Goal: Information Seeking & Learning: Find specific page/section

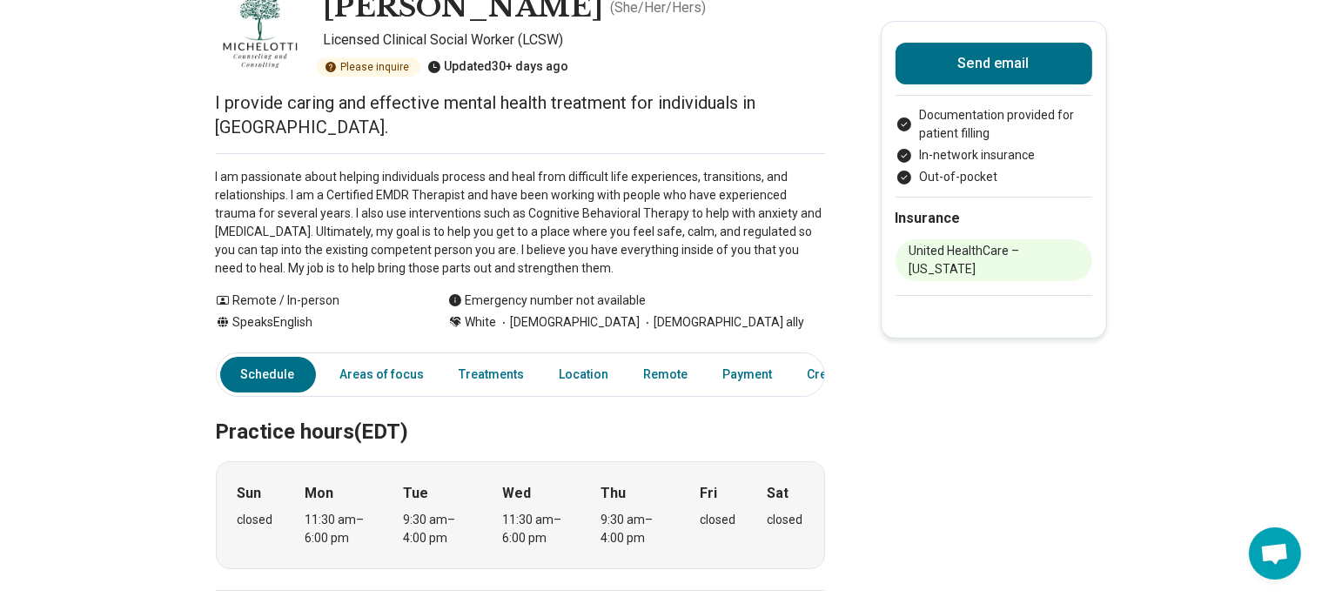
scroll to position [0, 14]
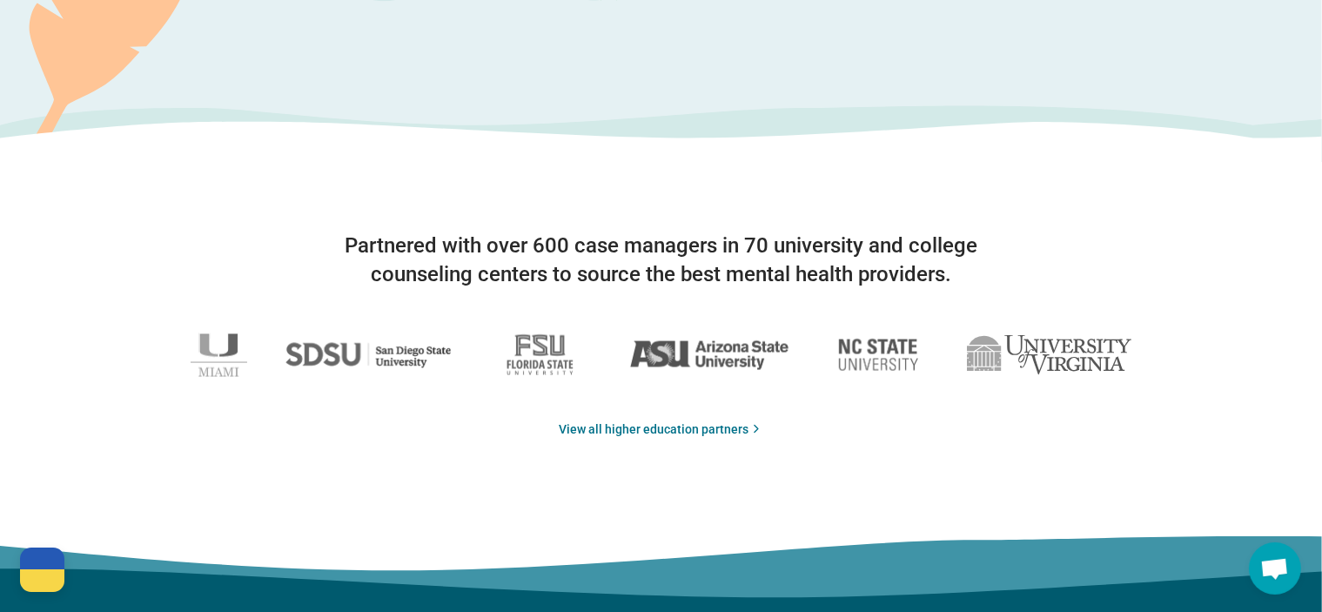
scroll to position [2680, 0]
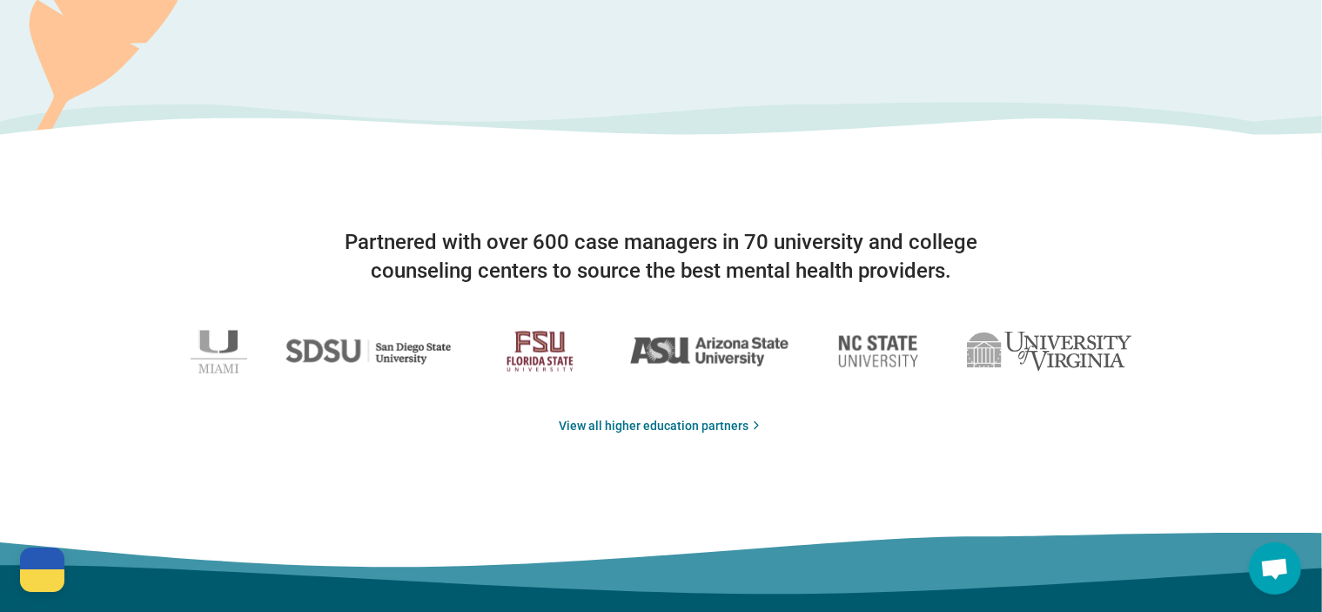
click at [547, 339] on img at bounding box center [540, 351] width 102 height 61
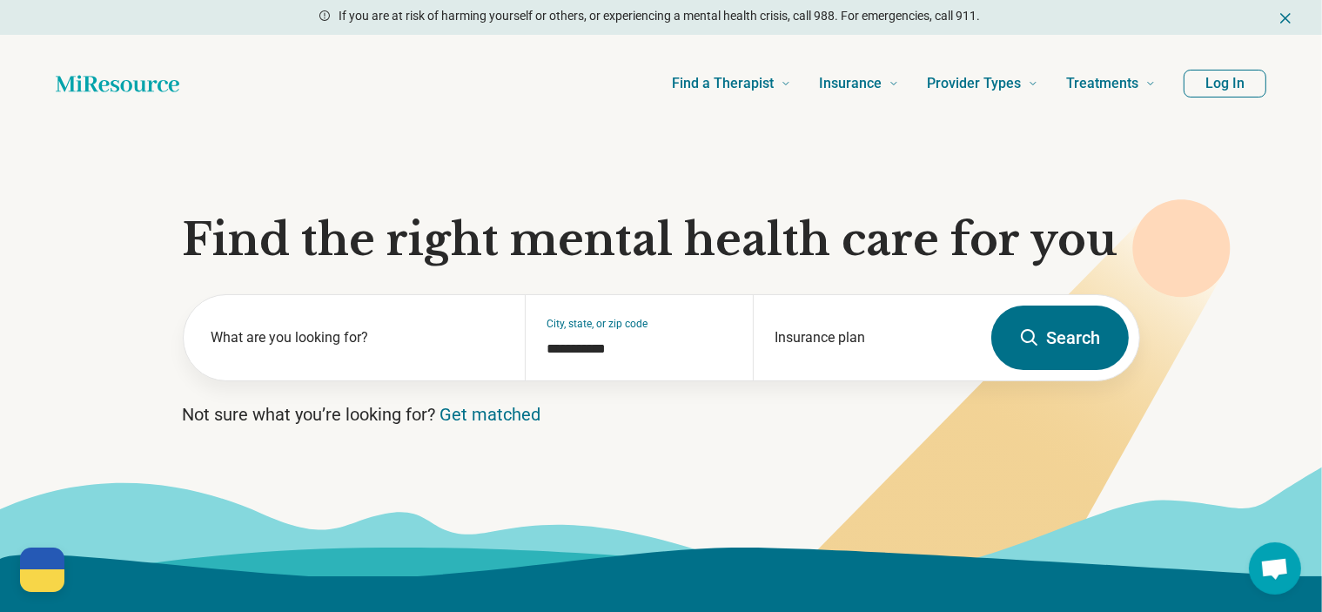
scroll to position [0, 0]
click at [1217, 95] on button "Log In" at bounding box center [1225, 84] width 83 height 28
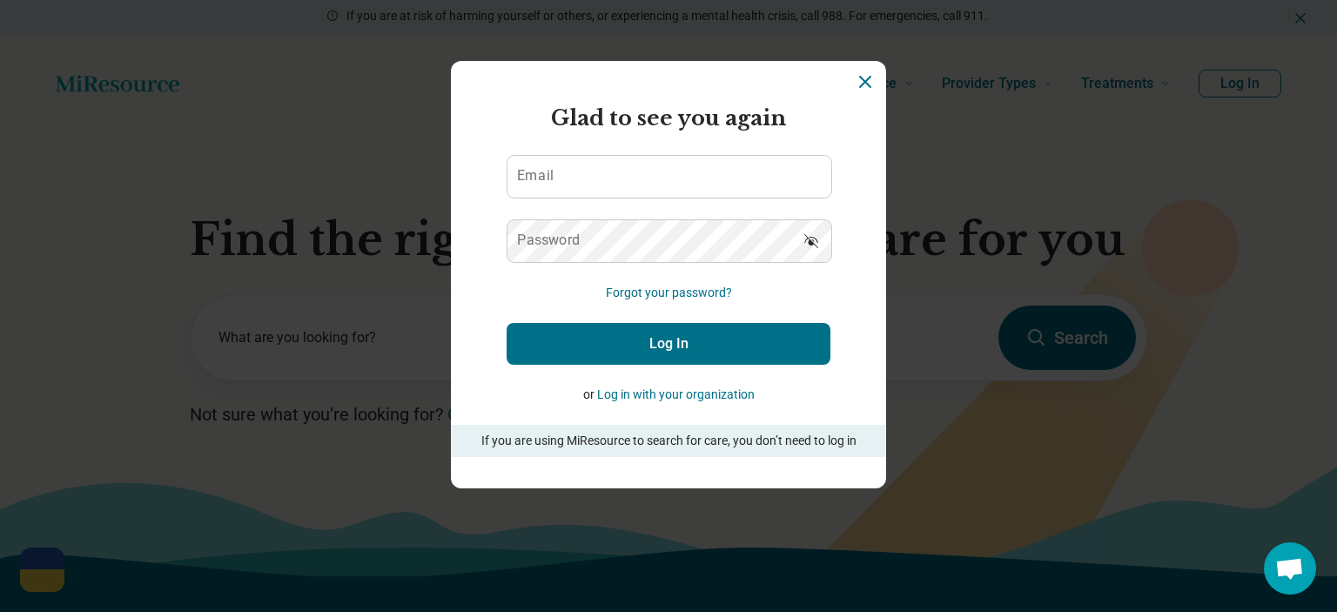
click at [668, 392] on button "Log in with your organization" at bounding box center [676, 395] width 158 height 18
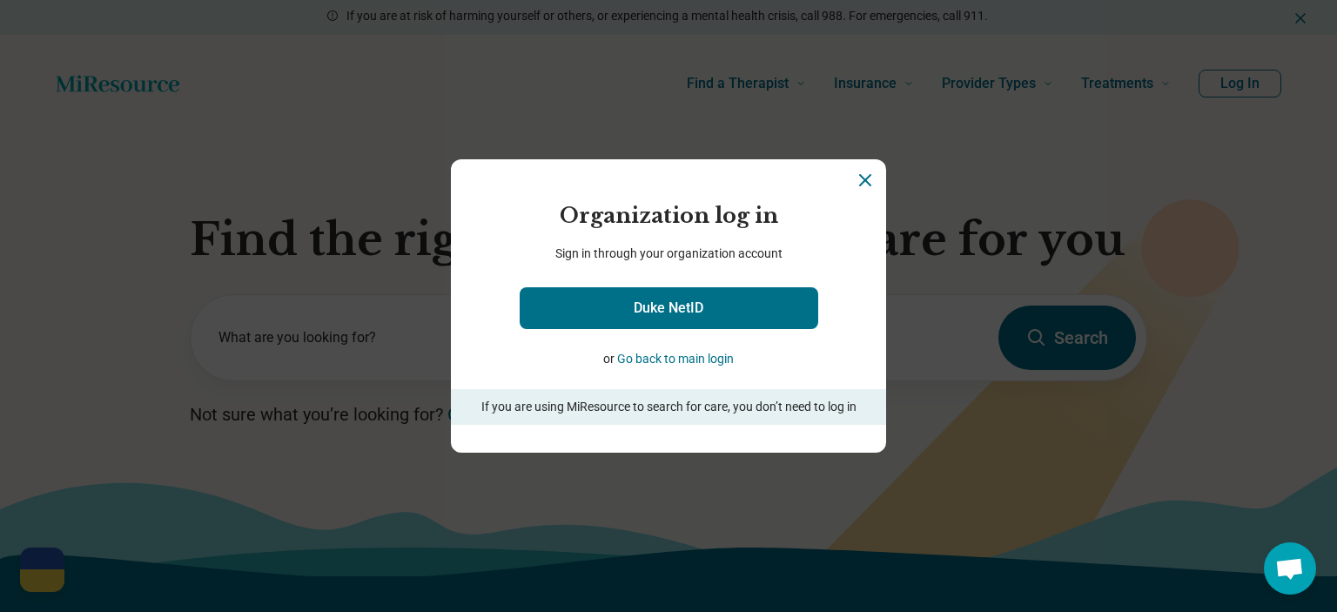
click at [676, 360] on button "Go back to main login" at bounding box center [675, 359] width 117 height 18
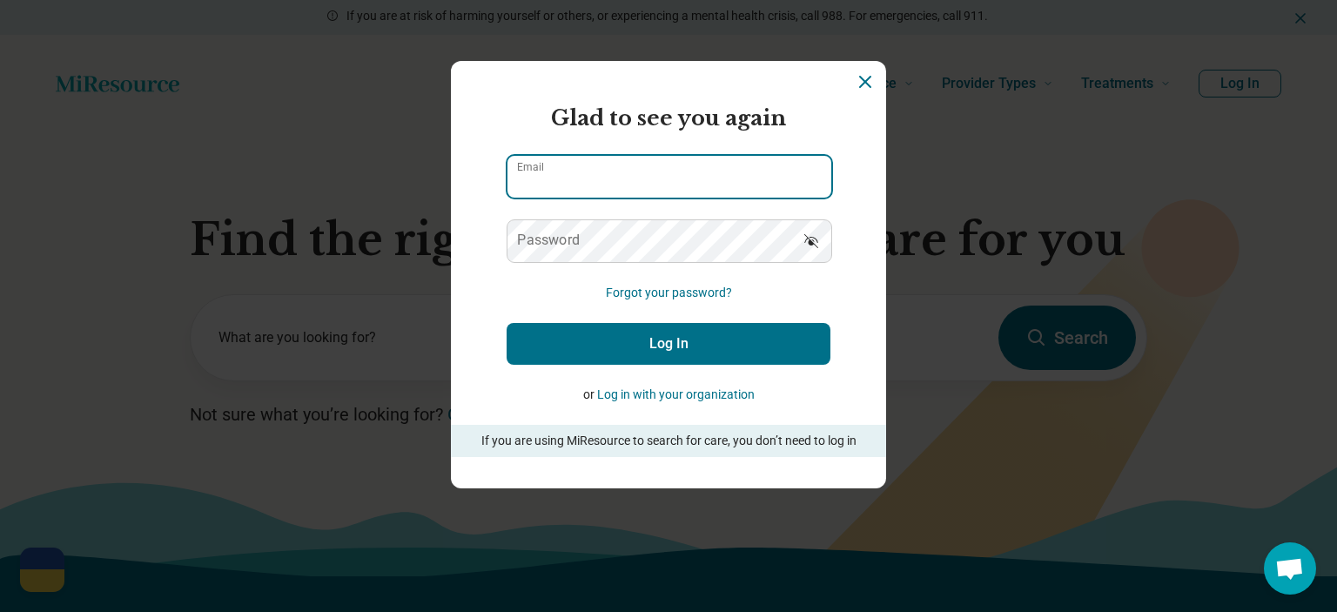
click at [700, 177] on input "Email" at bounding box center [669, 177] width 324 height 42
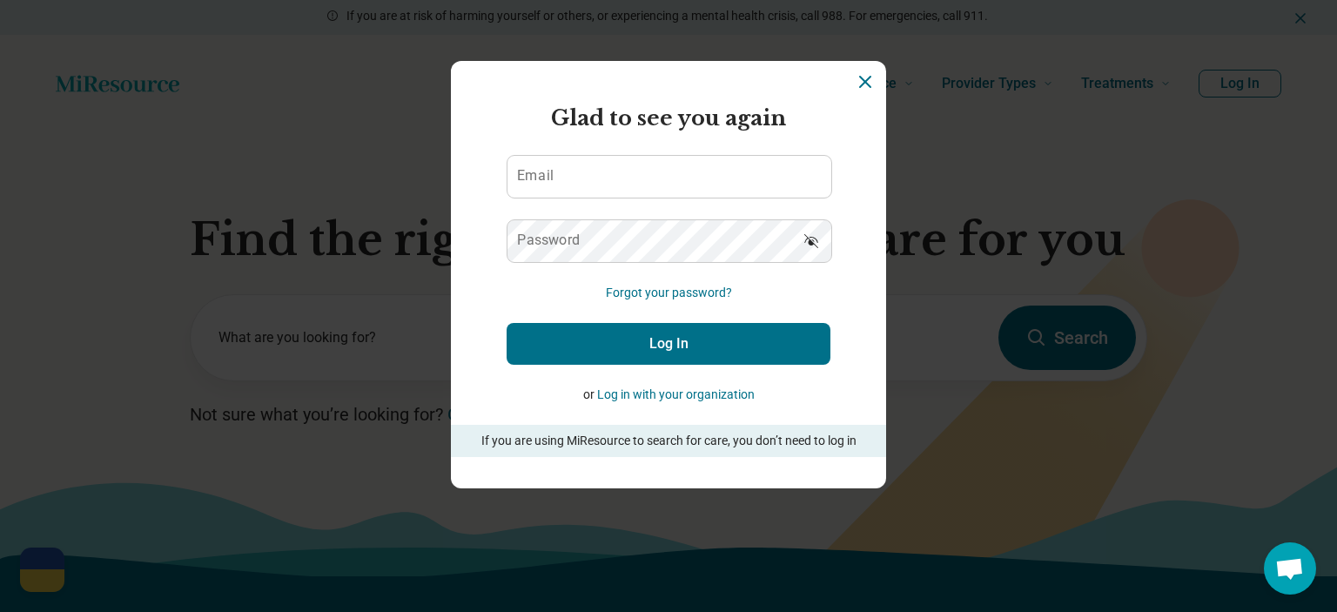
click at [857, 79] on icon "Dismiss" at bounding box center [865, 81] width 21 height 21
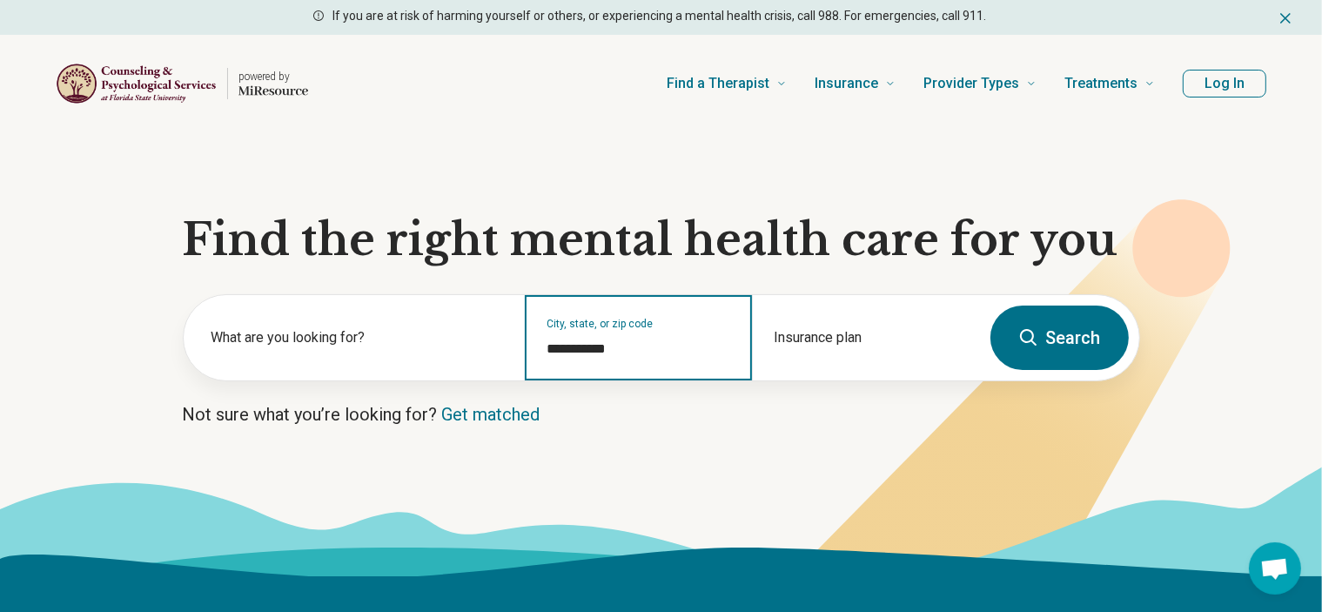
click at [623, 339] on input "**********" at bounding box center [639, 349] width 184 height 21
type input "**********"
click at [1047, 351] on button "Search" at bounding box center [1059, 337] width 138 height 64
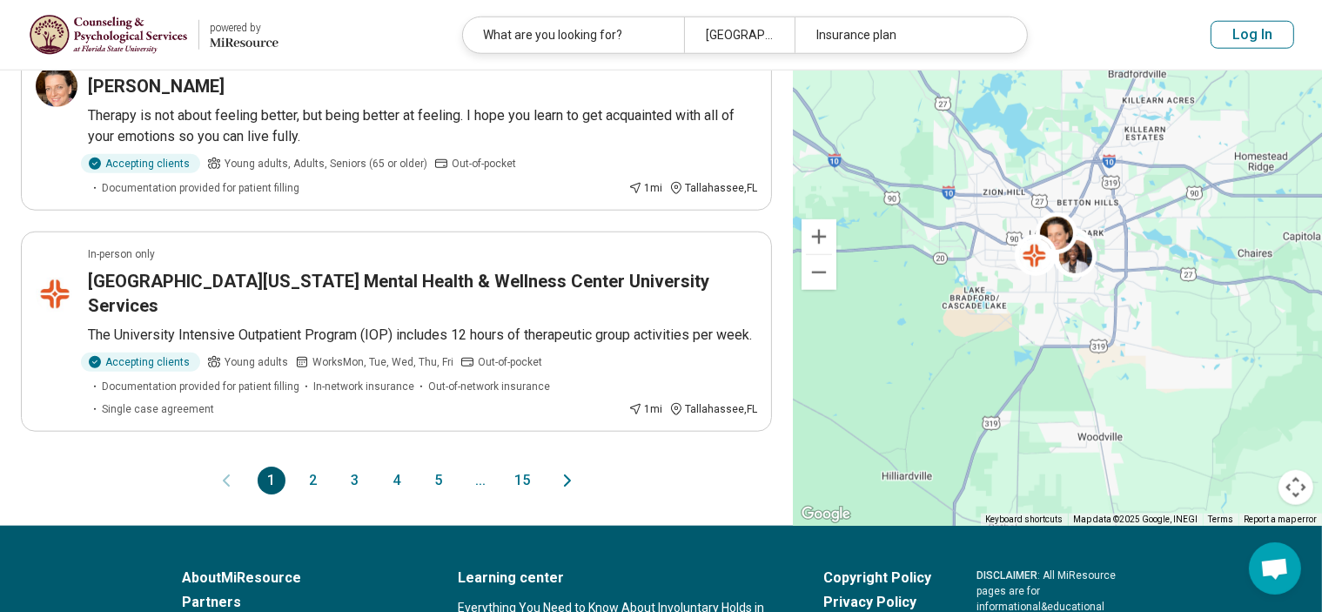
scroll to position [1716, 0]
click at [316, 466] on button "2" at bounding box center [313, 480] width 28 height 28
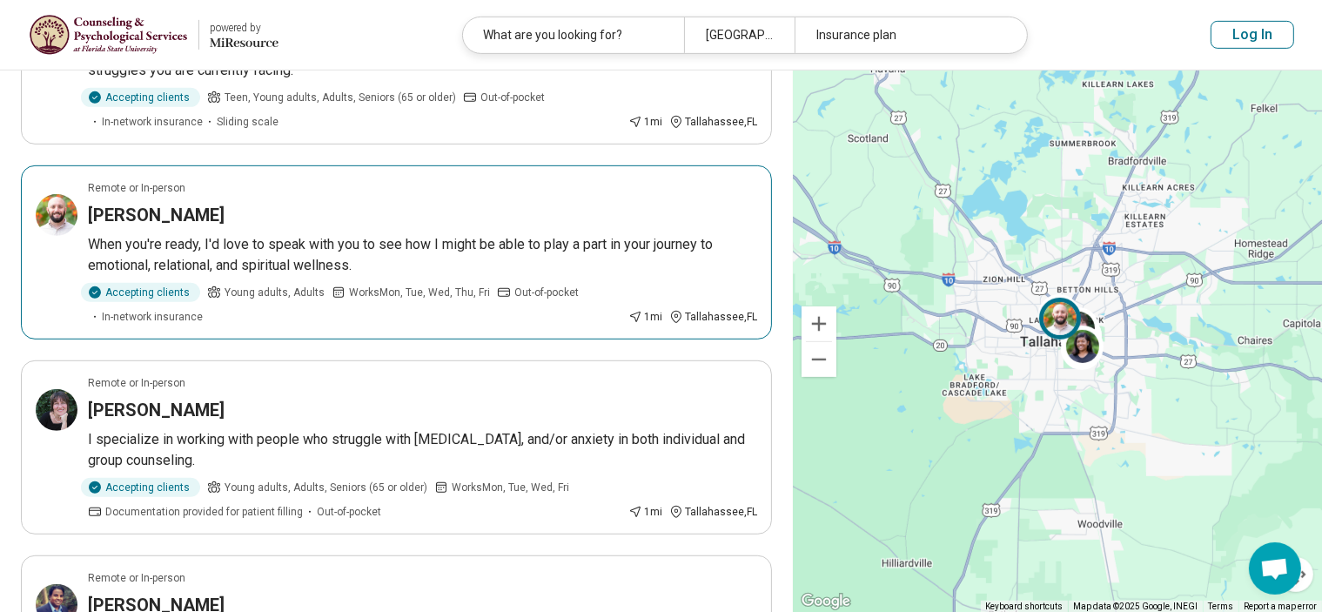
scroll to position [849, 0]
click at [540, 211] on div "Luke Brocco" at bounding box center [422, 215] width 669 height 24
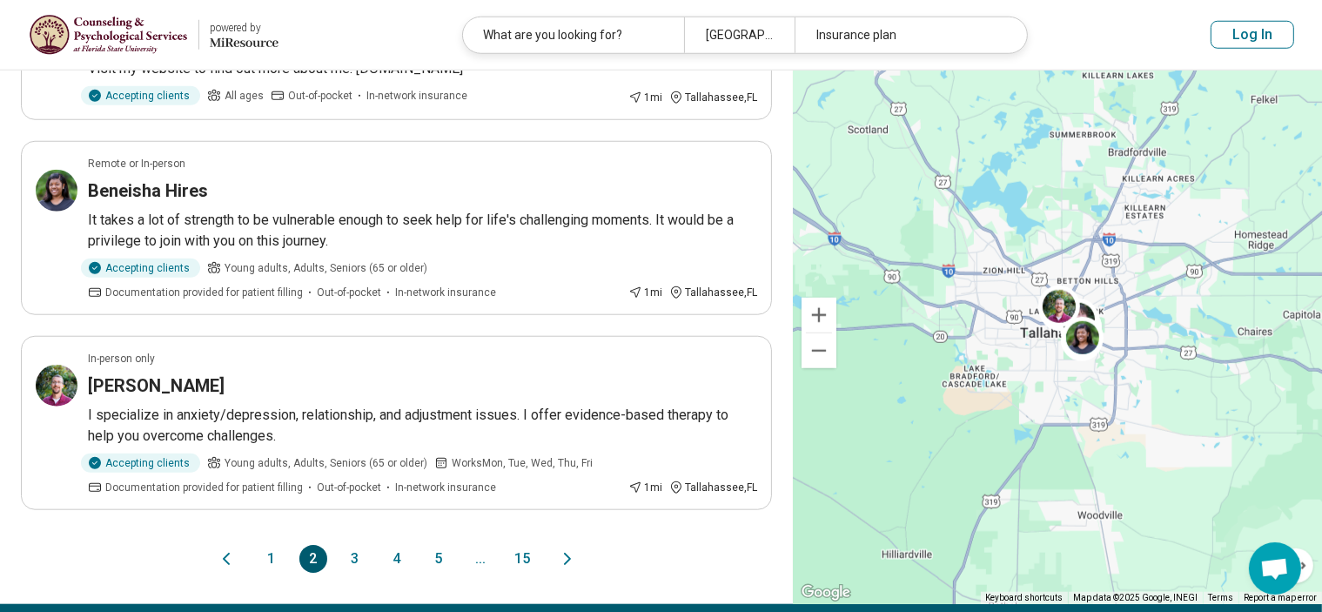
scroll to position [1587, 0]
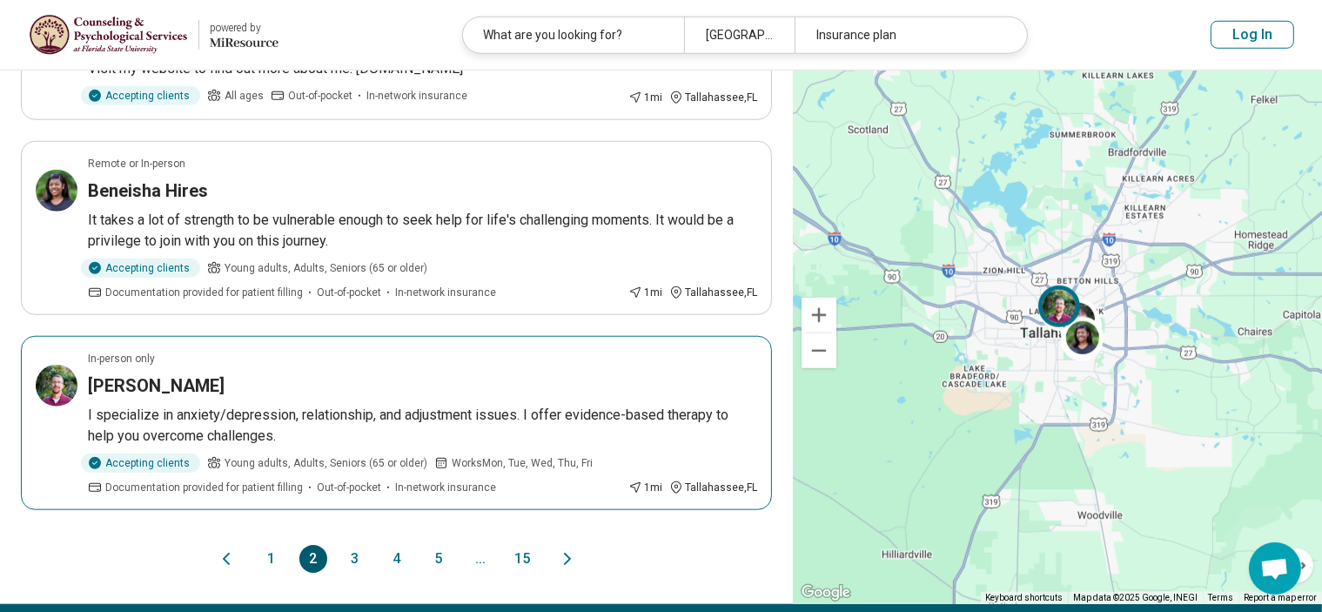
click at [299, 389] on div "Kevin Winship" at bounding box center [422, 385] width 669 height 24
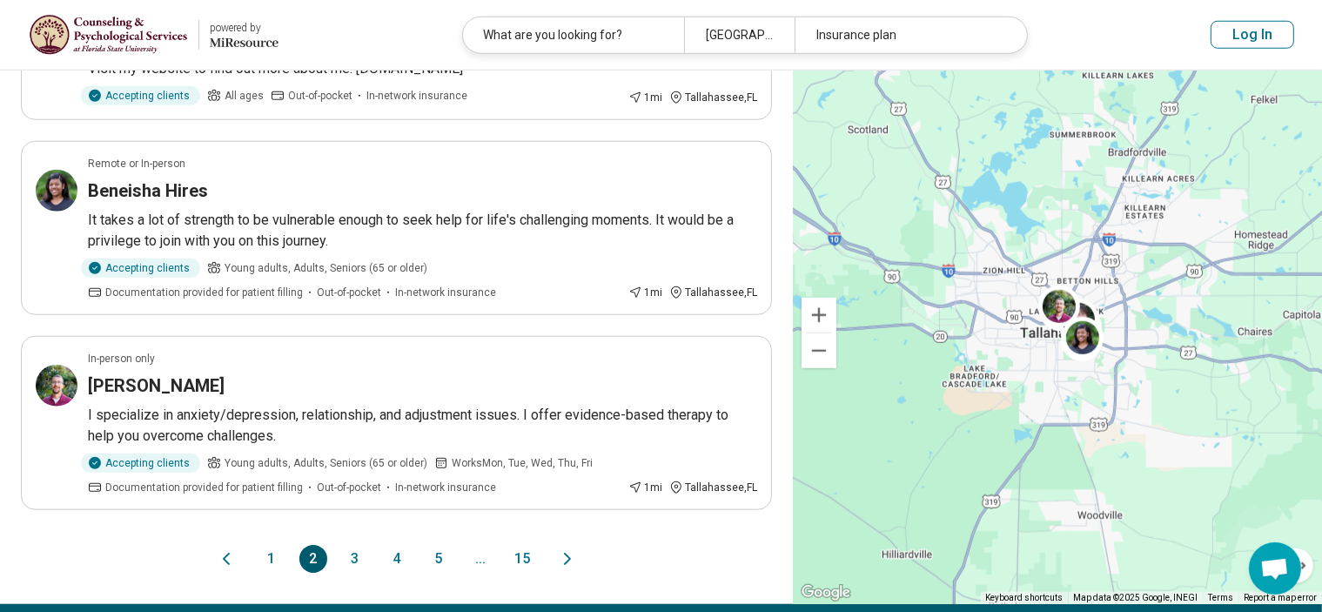
click at [363, 555] on button "3" at bounding box center [355, 559] width 28 height 28
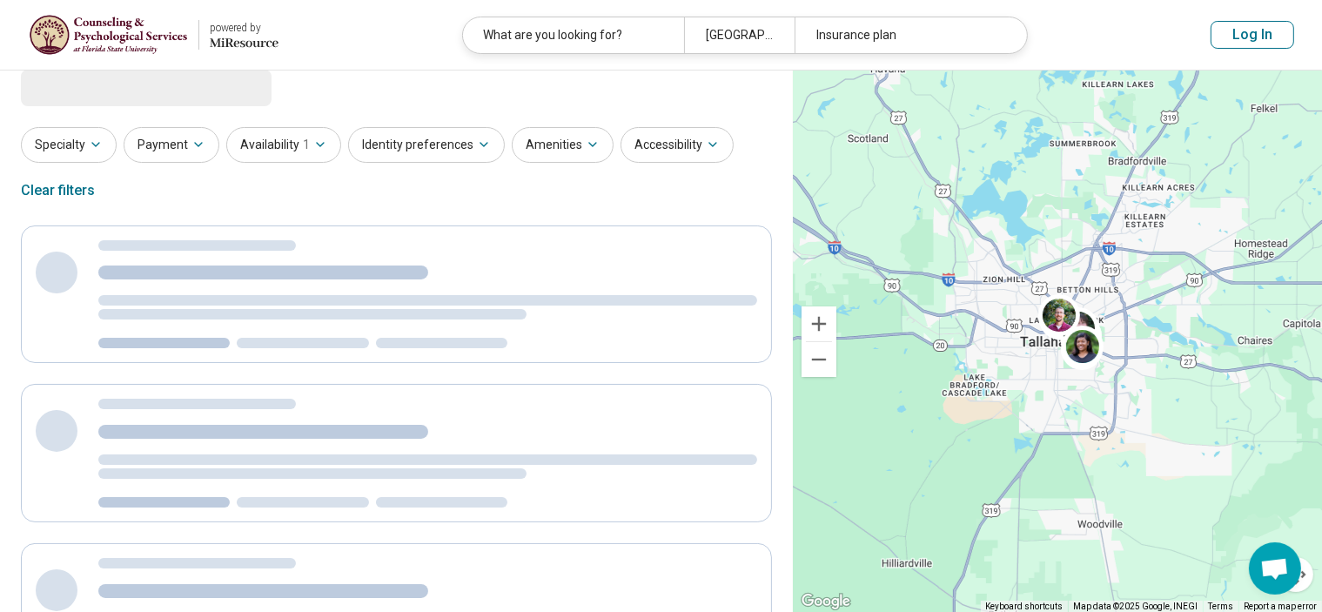
scroll to position [0, 0]
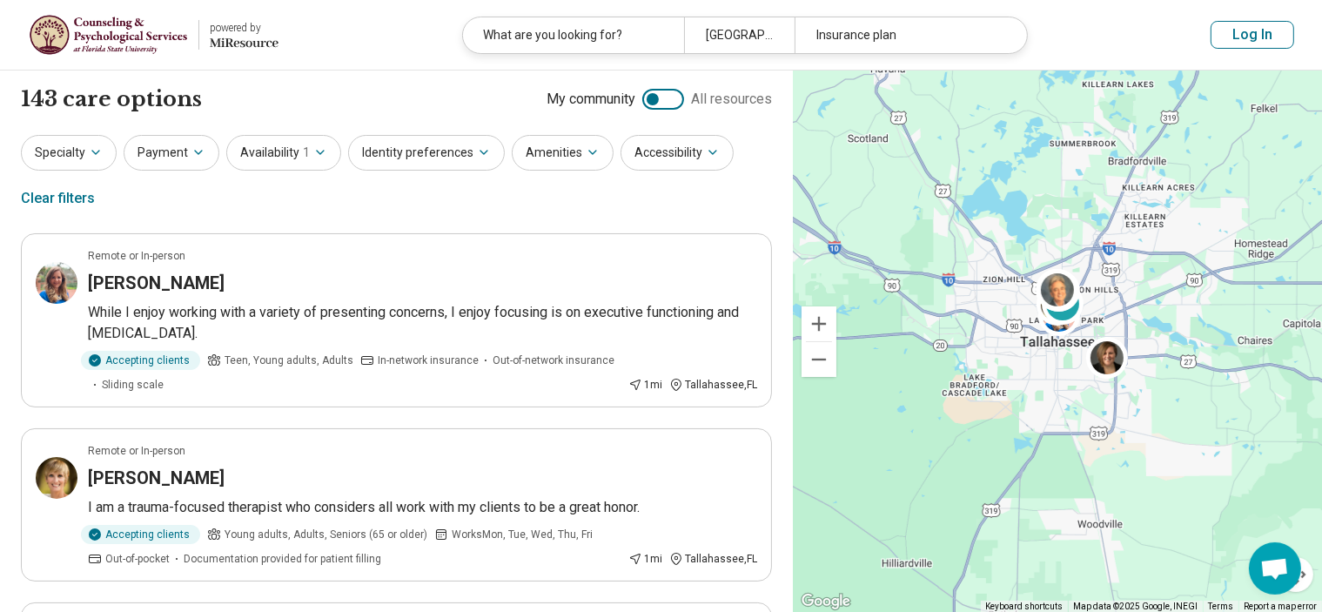
click at [444, 317] on p "While I enjoy working with a variety of presenting concerns, I enjoy focusing i…" at bounding box center [422, 323] width 669 height 42
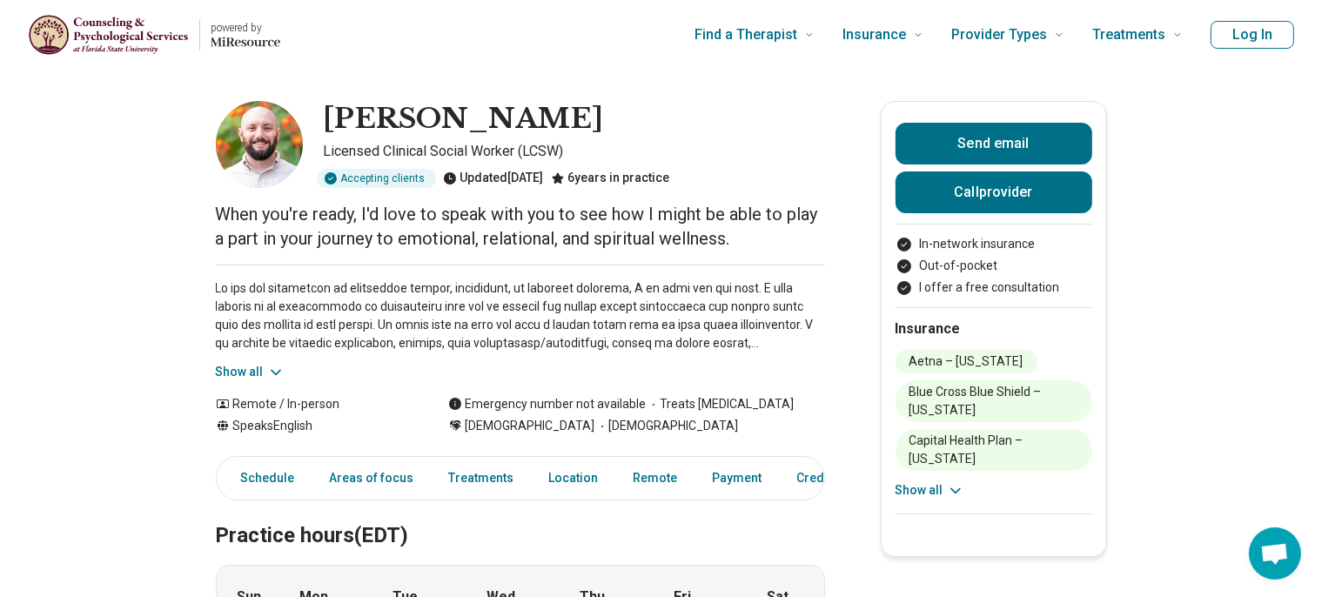
click at [939, 481] on button "Show all" at bounding box center [930, 490] width 69 height 18
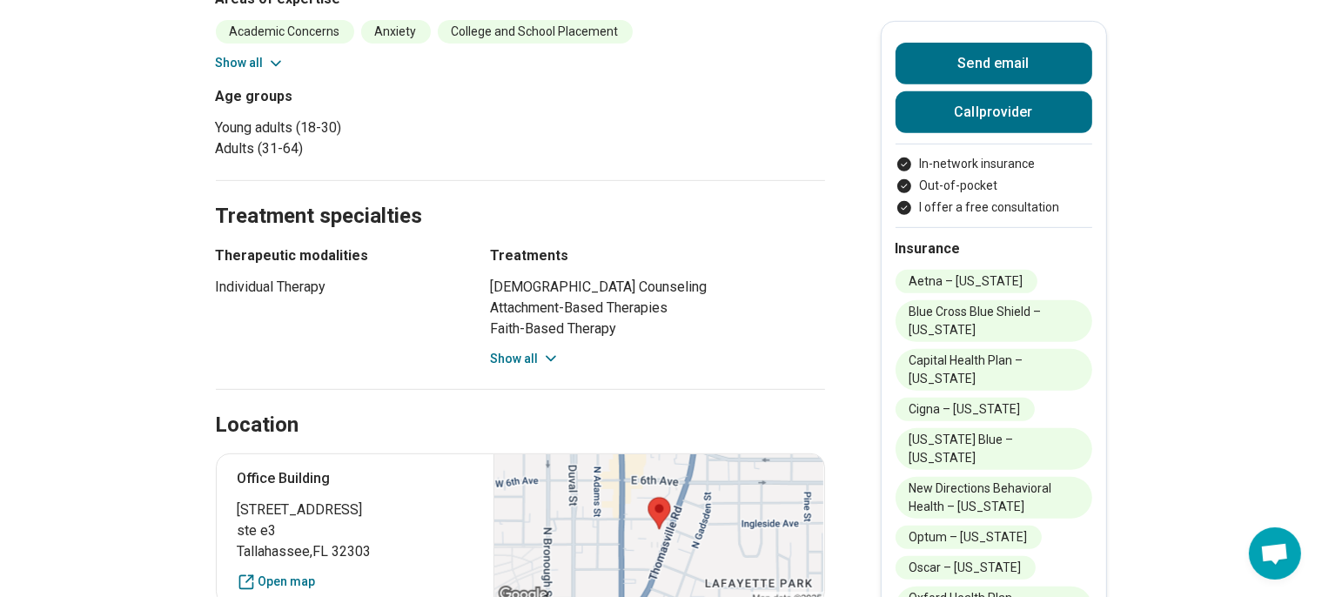
scroll to position [827, 0]
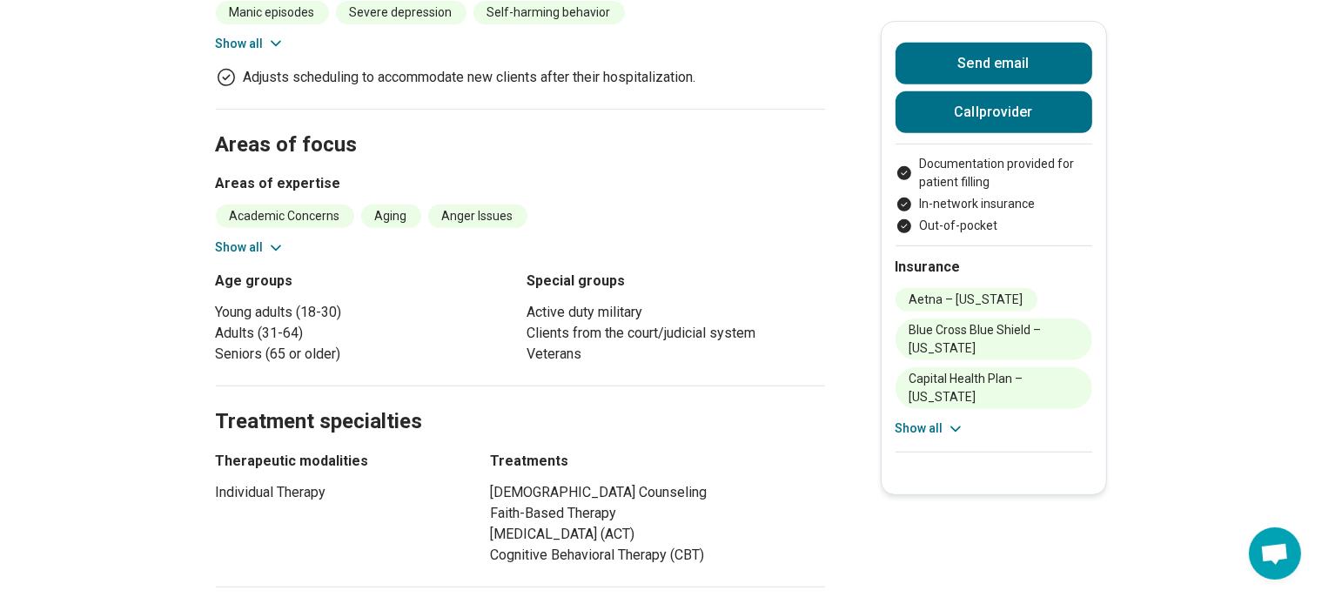
scroll to position [788, 0]
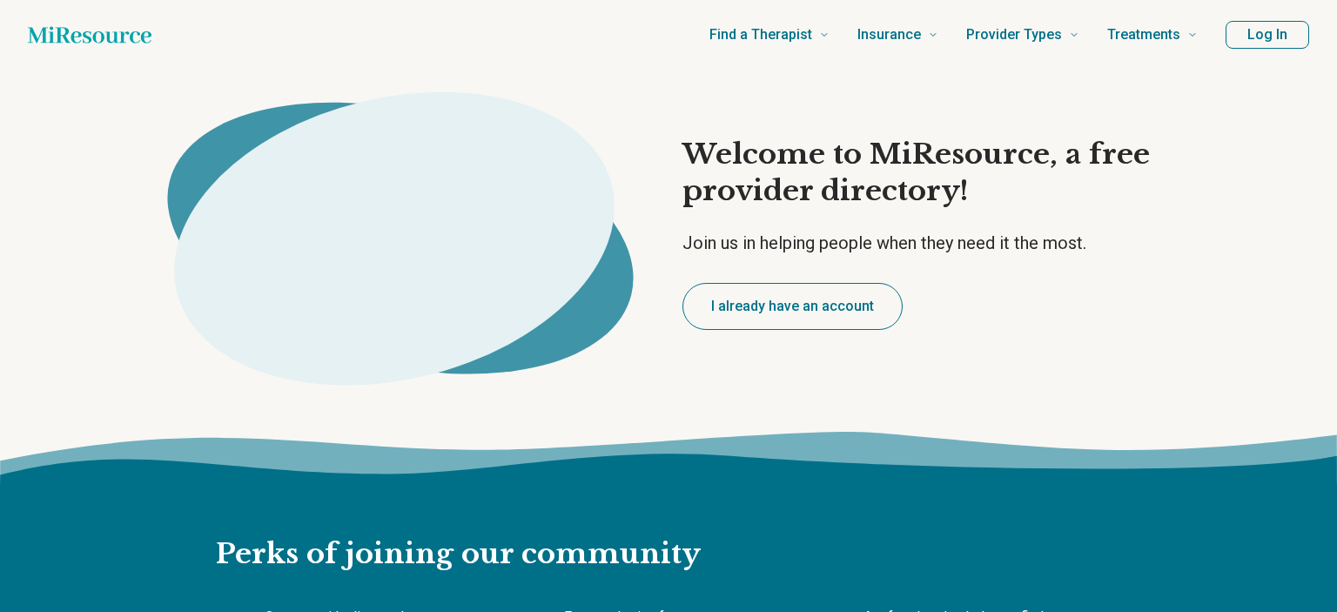
type textarea "*"
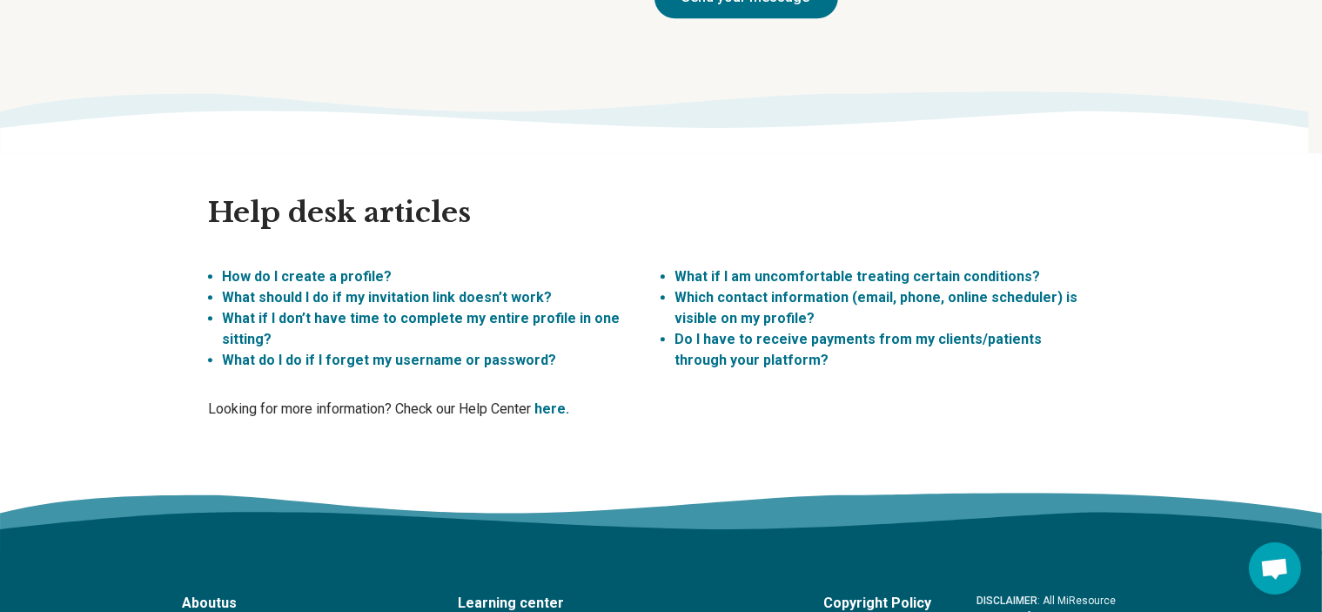
scroll to position [4679, 0]
click at [339, 268] on link "How do I create a profile?" at bounding box center [308, 276] width 170 height 17
